Goal: Find specific page/section: Find specific page/section

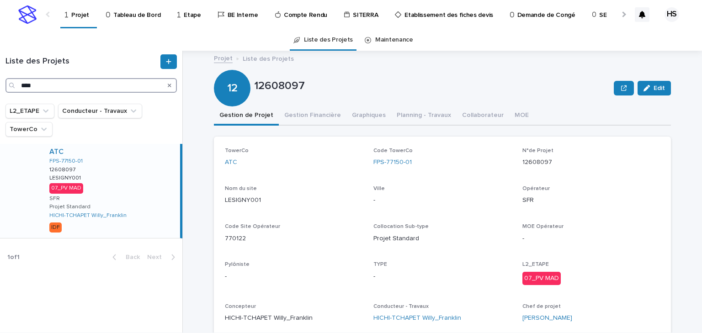
drag, startPoint x: 40, startPoint y: 87, endPoint x: -14, endPoint y: 84, distance: 54.1
click at [0, 84] on html "Projet Tableau de Bord Etape BE Interne Compte Rendu SITERRA Etablissement des …" at bounding box center [351, 166] width 702 height 333
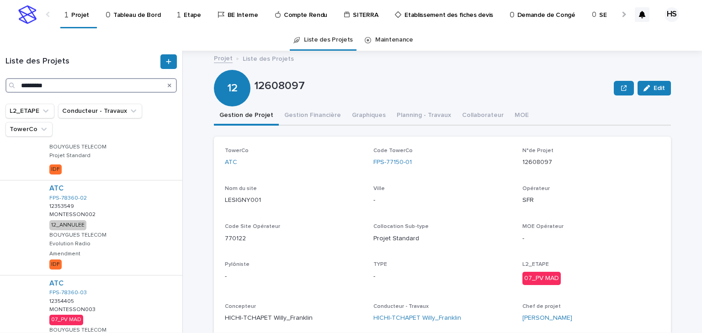
scroll to position [219, 0]
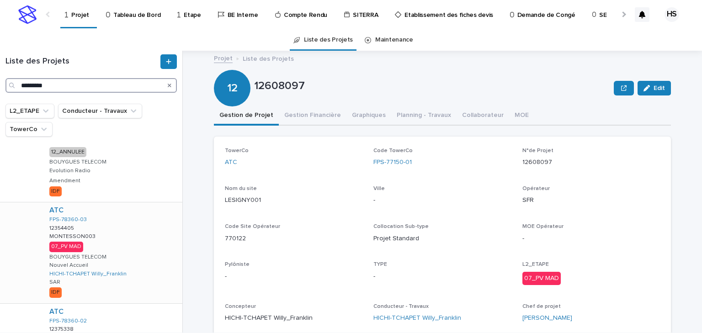
type input "*********"
click at [104, 240] on div "ATC FPS-78360-03 12354405 12354405 MONTESSON003 MONTESSON003 07_PV MAD BOUYGUES…" at bounding box center [112, 252] width 140 height 101
click at [311, 113] on button "Gestion Financière" at bounding box center [313, 115] width 68 height 19
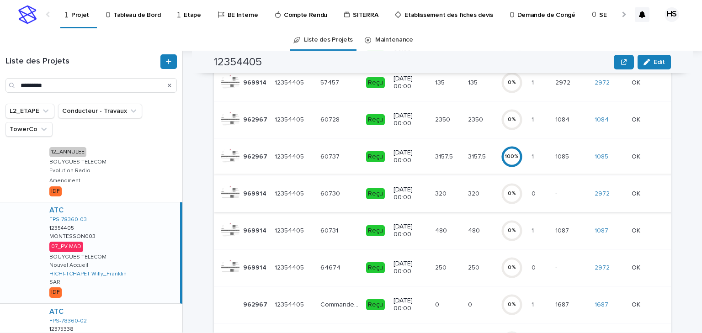
scroll to position [292, 0]
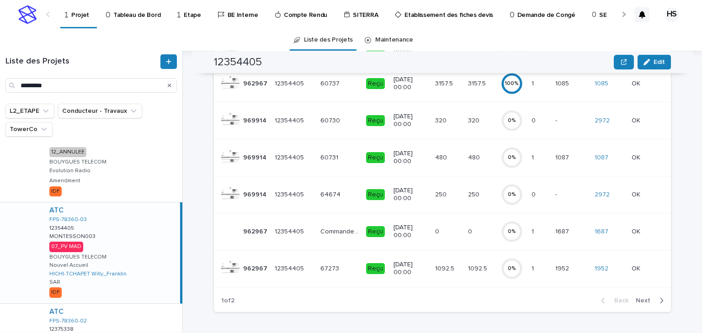
click at [648, 303] on span "Next" at bounding box center [646, 301] width 20 height 6
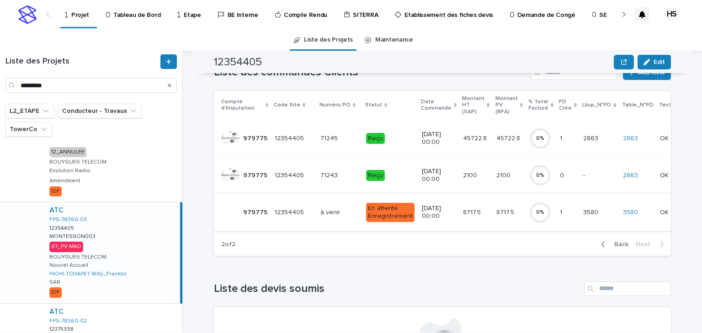
scroll to position [53, 0]
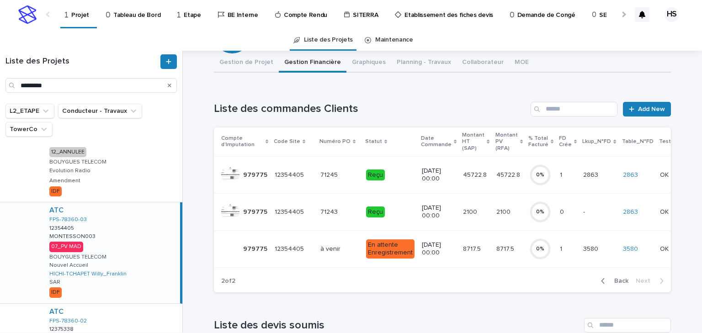
click at [388, 172] on p "Reçu" at bounding box center [390, 175] width 48 height 11
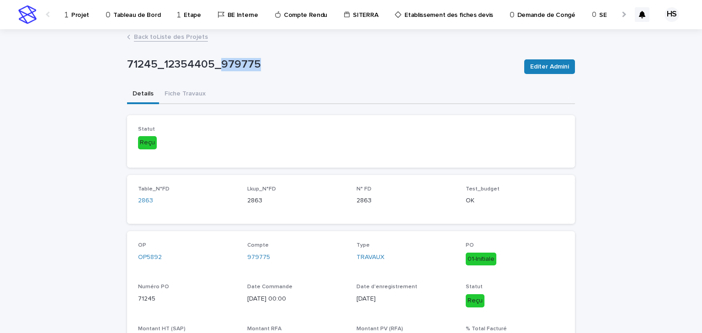
drag, startPoint x: 259, startPoint y: 66, endPoint x: 216, endPoint y: 66, distance: 43.4
click at [216, 66] on p "71245_12354405_979775" at bounding box center [322, 64] width 390 height 13
copy p "979775"
